Goal: Task Accomplishment & Management: Use online tool/utility

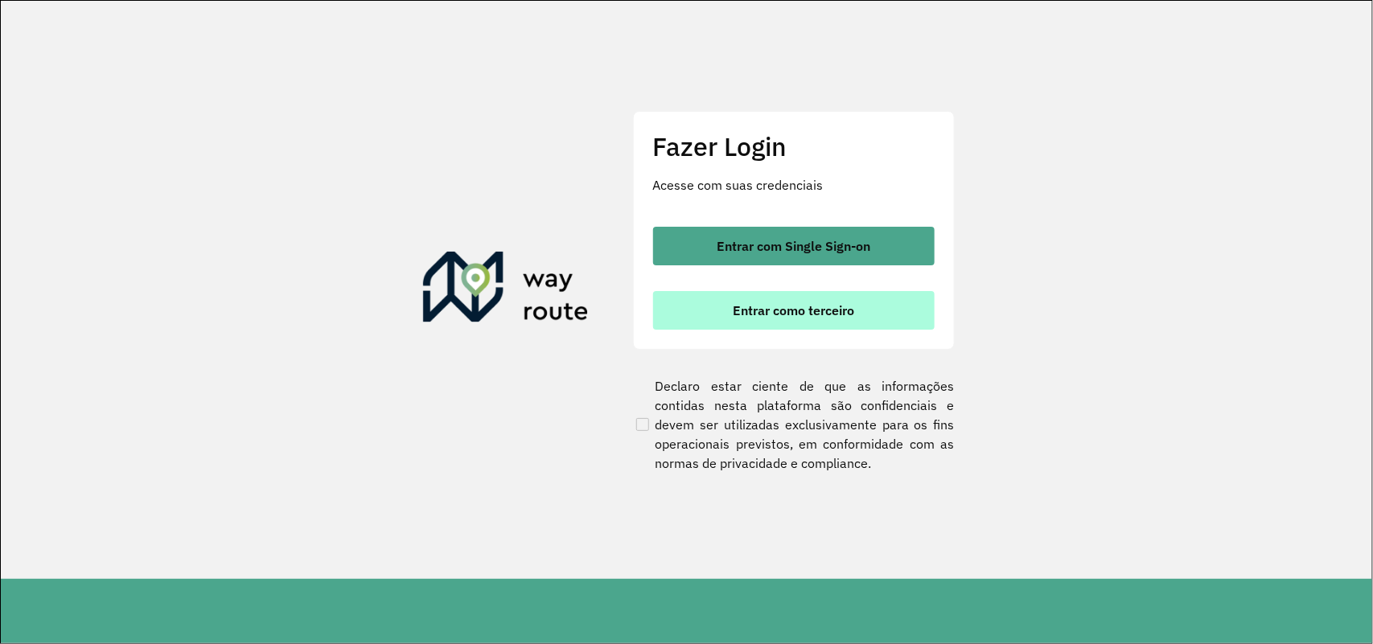
click at [867, 298] on button "Entrar como terceiro" at bounding box center [793, 310] width 281 height 39
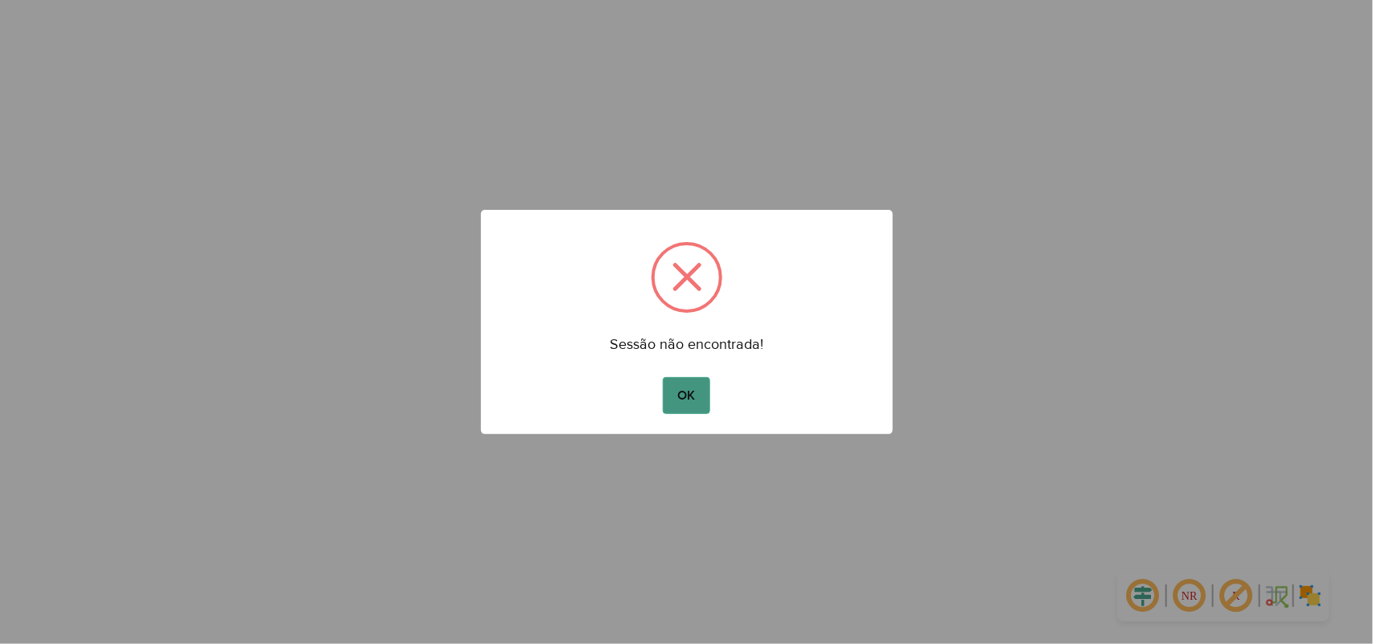
click at [677, 411] on button "OK" at bounding box center [686, 395] width 47 height 37
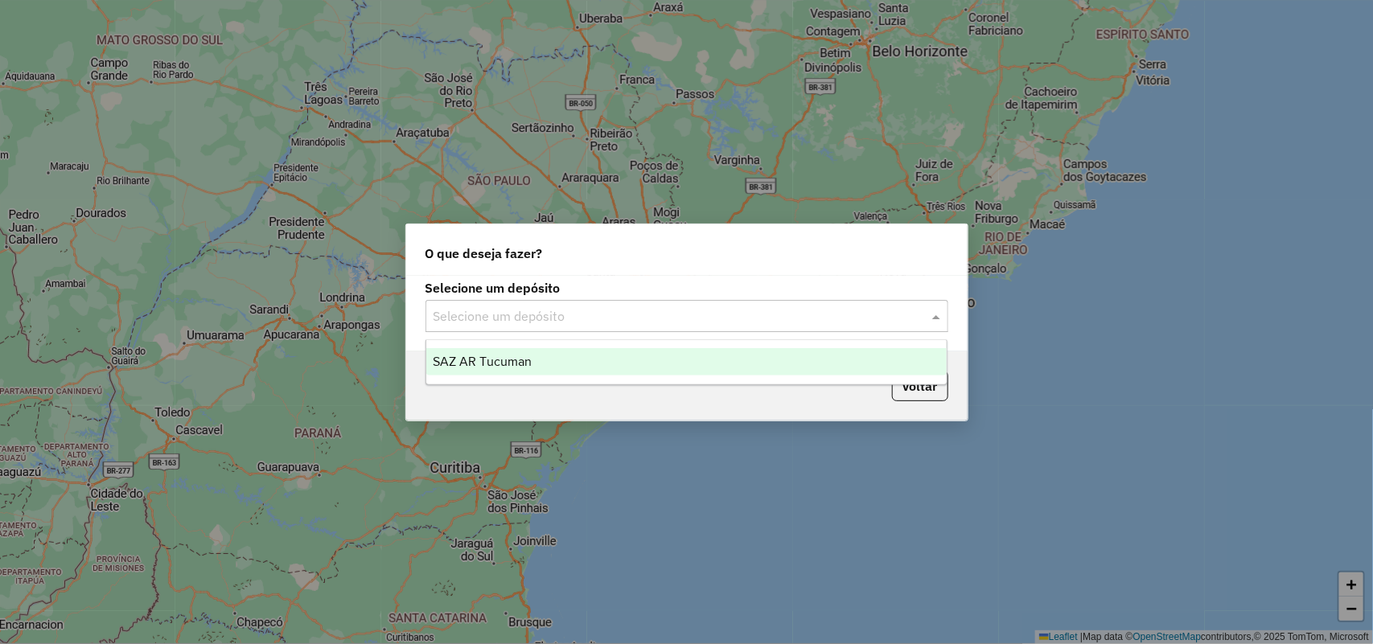
click at [690, 303] on div "Selecione um depósito" at bounding box center [686, 316] width 523 height 32
click at [684, 322] on input "text" at bounding box center [670, 316] width 475 height 19
click at [660, 363] on div "SAZ AR Tucuman" at bounding box center [686, 361] width 521 height 27
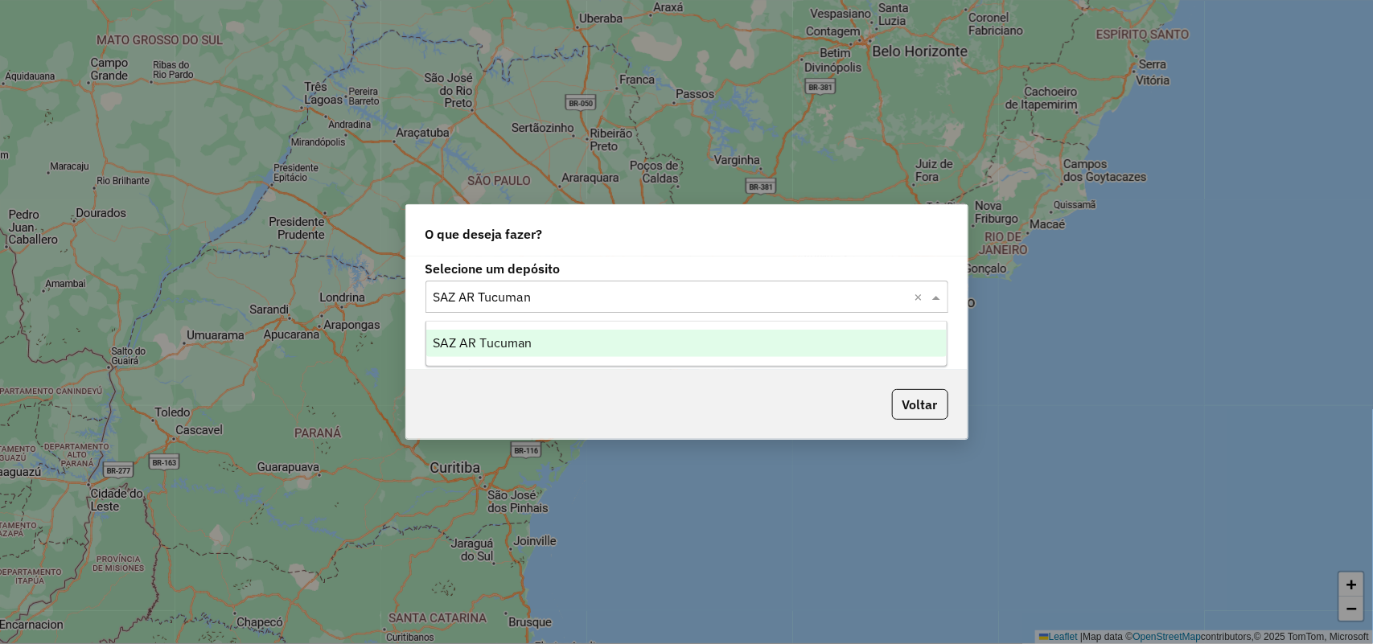
click at [696, 296] on input "text" at bounding box center [670, 297] width 475 height 19
click at [1050, 249] on div "O que deseja fazer? Selecione um depósito Selecione um depósito × SAZ AR Tucuma…" at bounding box center [686, 322] width 1373 height 644
